Goal: Task Accomplishment & Management: Complete application form

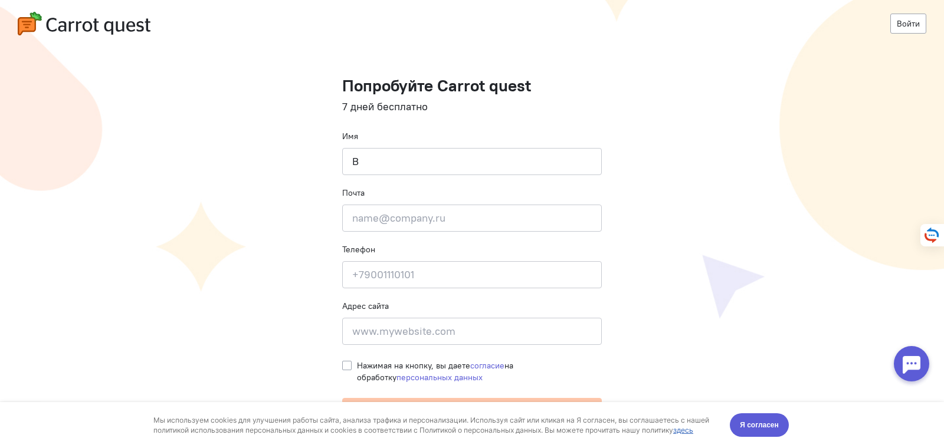
type input "[PERSON_NAME]"
type input "[EMAIL_ADDRESS][DOMAIN_NAME]"
type input "[PHONE_NUMBER]"
type input "Авиаторов 4"
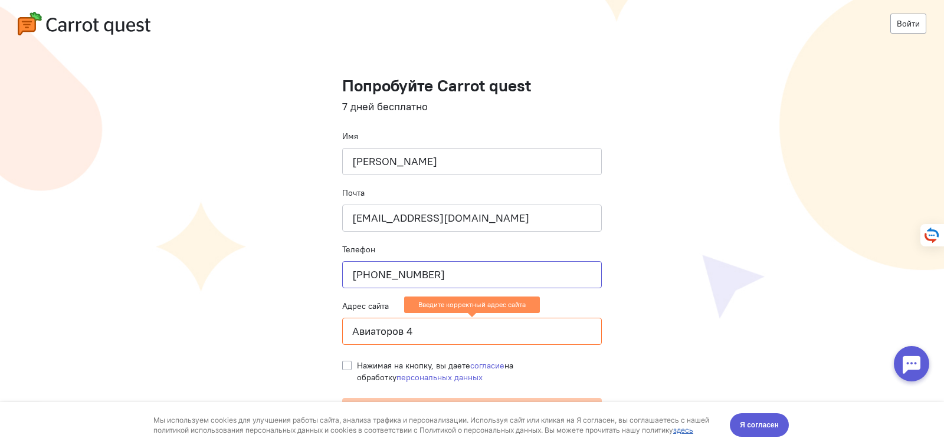
drag, startPoint x: 450, startPoint y: 281, endPoint x: 317, endPoint y: 271, distance: 133.1
click at [316, 272] on cq-registration "Войти Попробуйте Carrot quest 7 дней бесплатно Имя [PERSON_NAME] Почта [EMAIL_A…" at bounding box center [472, 250] width 944 height 500
type input "[PHONE_NUMBER]"
click at [852, 208] on cq-registration "Войти Попробуйте Carrot quest 7 дней бесплатно Имя [PERSON_NAME] Почта [EMAIL_A…" at bounding box center [472, 250] width 944 height 500
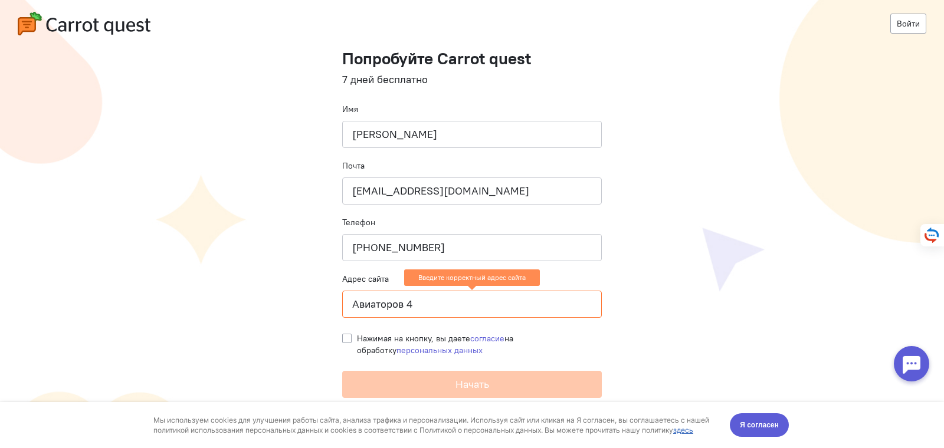
scroll to position [51, 0]
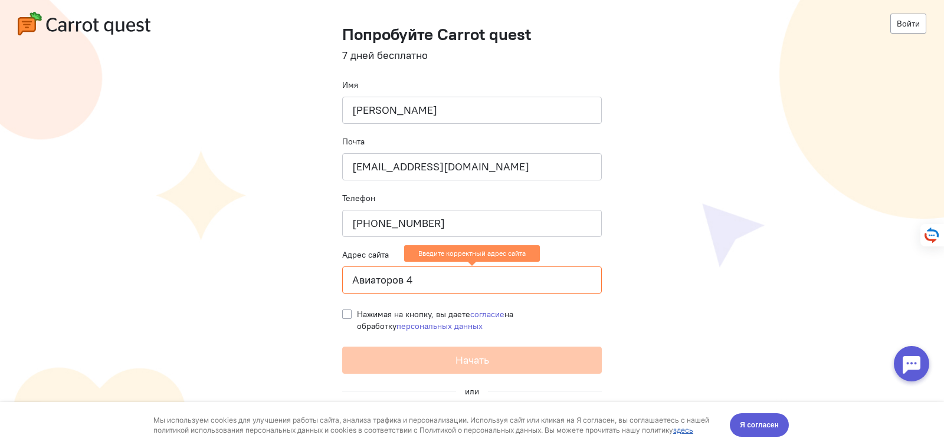
drag, startPoint x: 437, startPoint y: 282, endPoint x: 242, endPoint y: 265, distance: 196.0
click at [242, 265] on cq-registration "Войти Попробуйте Carrot quest 7 дней бесплатно Имя [PERSON_NAME] Почта [EMAIL_A…" at bounding box center [472, 199] width 944 height 500
drag, startPoint x: 768, startPoint y: 421, endPoint x: 506, endPoint y: 626, distance: 332.0
click at [768, 421] on span "Я согласен" at bounding box center [759, 425] width 39 height 12
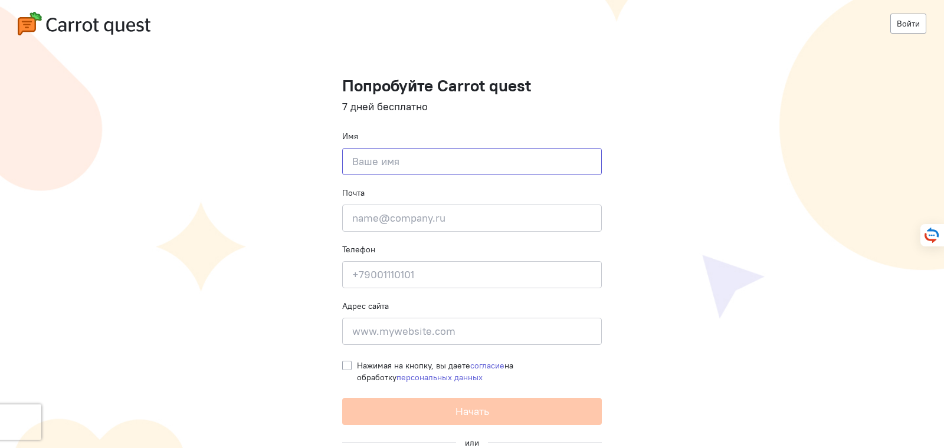
click at [388, 165] on input at bounding box center [472, 161] width 260 height 27
type input "[PERSON_NAME]"
type input "[EMAIL_ADDRESS][DOMAIN_NAME]"
type input "[PHONE_NUMBER]"
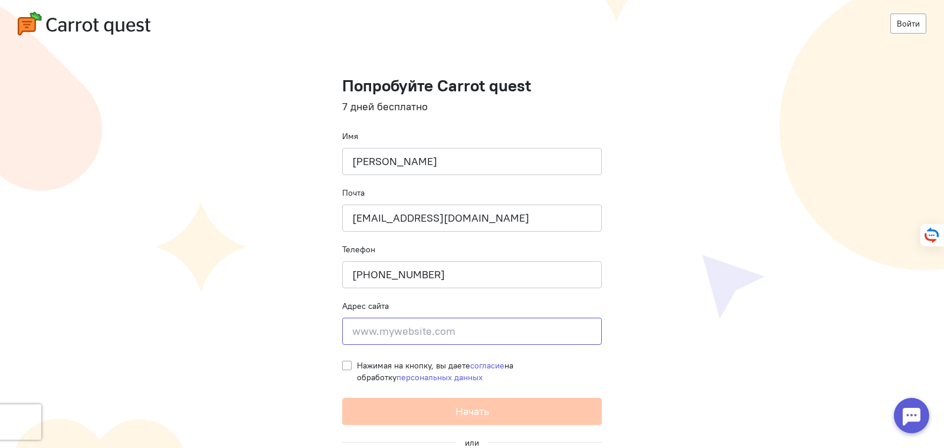
type input "Авиаторов 4"
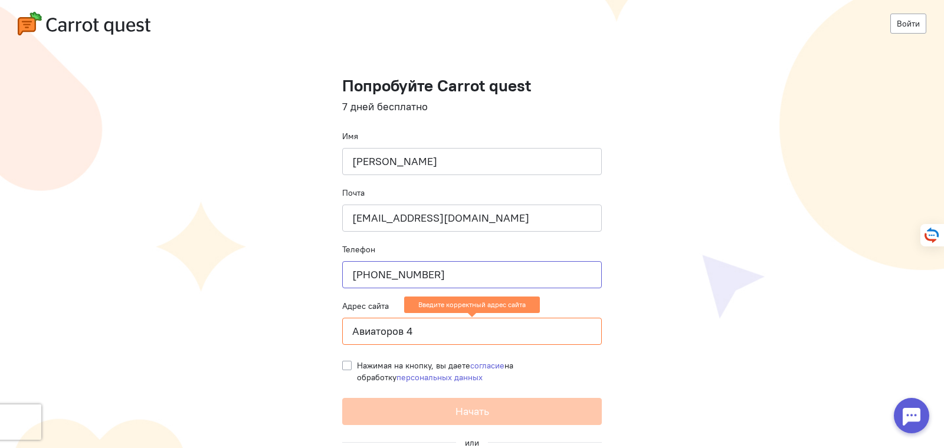
drag, startPoint x: 426, startPoint y: 276, endPoint x: 291, endPoint y: 263, distance: 135.1
click at [292, 263] on cq-registration "Войти Попробуйте Carrot quest 7 дней бесплатно Имя [PERSON_NAME] Почта [EMAIL_A…" at bounding box center [472, 250] width 944 height 500
type input "[PHONE_NUMBER]"
drag, startPoint x: 831, startPoint y: 183, endPoint x: 822, endPoint y: 169, distance: 16.7
click at [831, 181] on cq-registration "Войти Попробуйте Carrot quest 7 дней бесплатно Имя [PERSON_NAME] Почта [EMAIL_A…" at bounding box center [472, 250] width 944 height 500
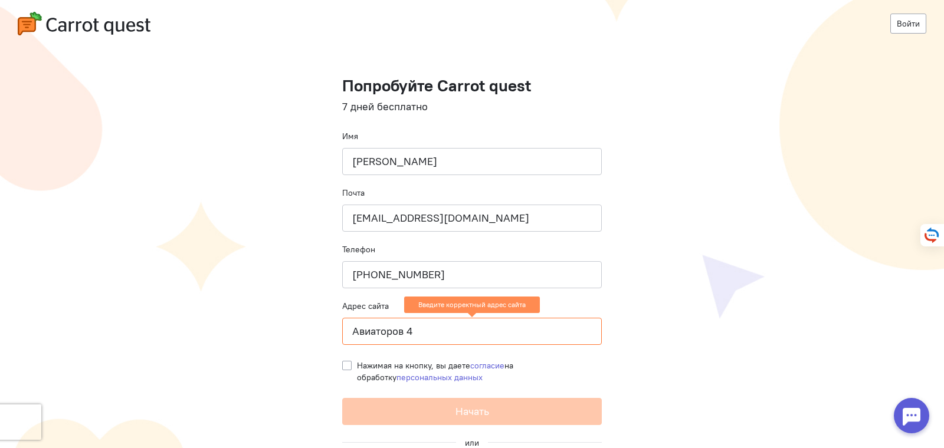
drag, startPoint x: 442, startPoint y: 340, endPoint x: 278, endPoint y: 327, distance: 163.9
click at [283, 338] on cq-registration "Войти Попробуйте Carrot quest 7 дней бесплатно Имя [PERSON_NAME] Почта [EMAIL_A…" at bounding box center [472, 250] width 944 height 500
paste input "[URL][DOMAIN_NAME]"
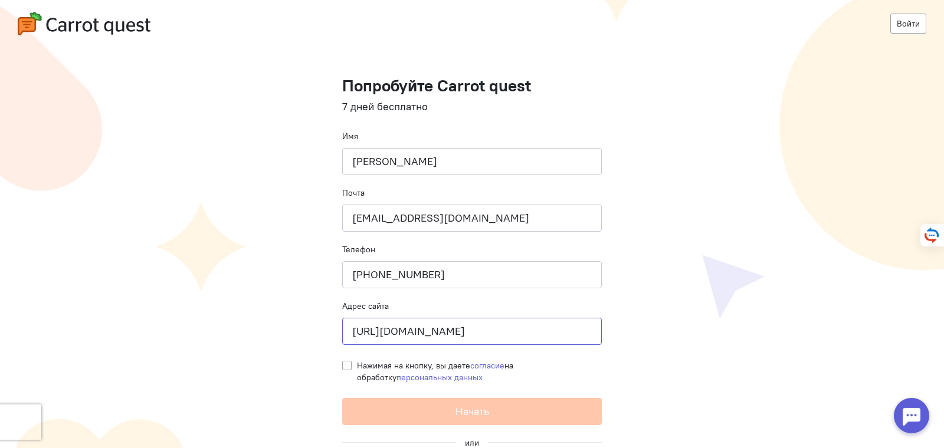
type input "[URL][DOMAIN_NAME]"
click at [357, 366] on label "Нажимая на кнопку, вы даете согласие на обработку персональных данных" at bounding box center [479, 372] width 245 height 24
click at [342, 366] on input "Нажимая на кнопку, вы даете согласие на обработку персональных данных" at bounding box center [346, 365] width 9 height 11
checkbox input "true"
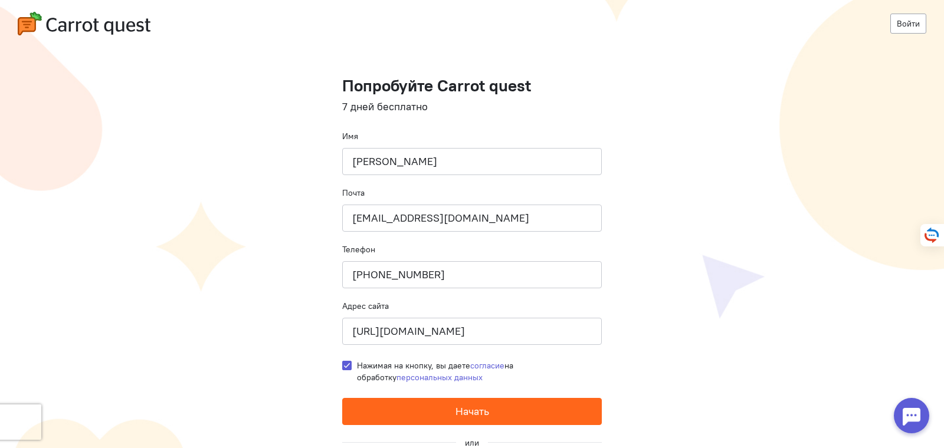
click at [444, 414] on button "Начать" at bounding box center [472, 411] width 260 height 27
